Goal: Transaction & Acquisition: Purchase product/service

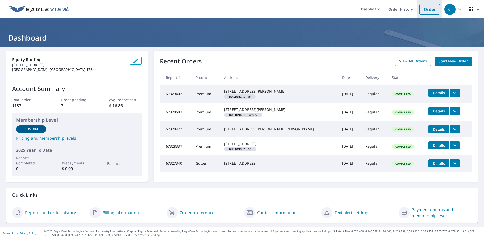
click at [428, 13] on link "Order" at bounding box center [430, 9] width 20 height 11
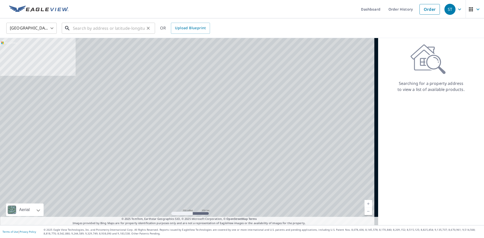
click at [120, 28] on input "text" at bounding box center [109, 28] width 72 height 14
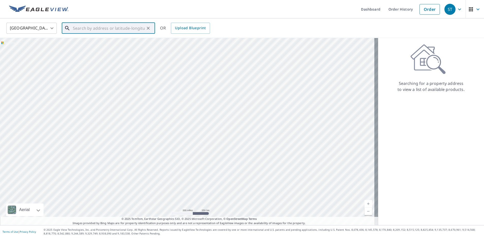
click at [106, 30] on input "text" at bounding box center [109, 28] width 72 height 14
click at [100, 51] on li "[STREET_ADDRESS][PERSON_NAME]" at bounding box center [108, 48] width 93 height 22
type input "[STREET_ADDRESS][PERSON_NAME]"
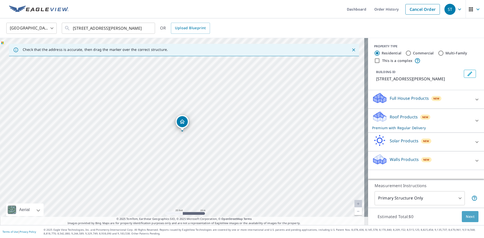
click at [468, 217] on span "Next" at bounding box center [470, 217] width 9 height 6
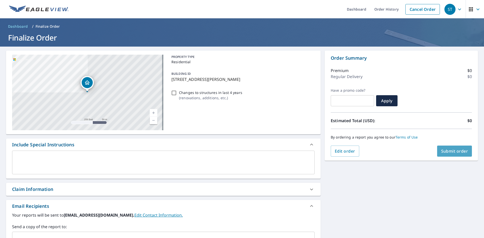
click at [442, 153] on span "Submit order" at bounding box center [455, 152] width 27 height 6
